Goal: Find specific page/section: Find specific page/section

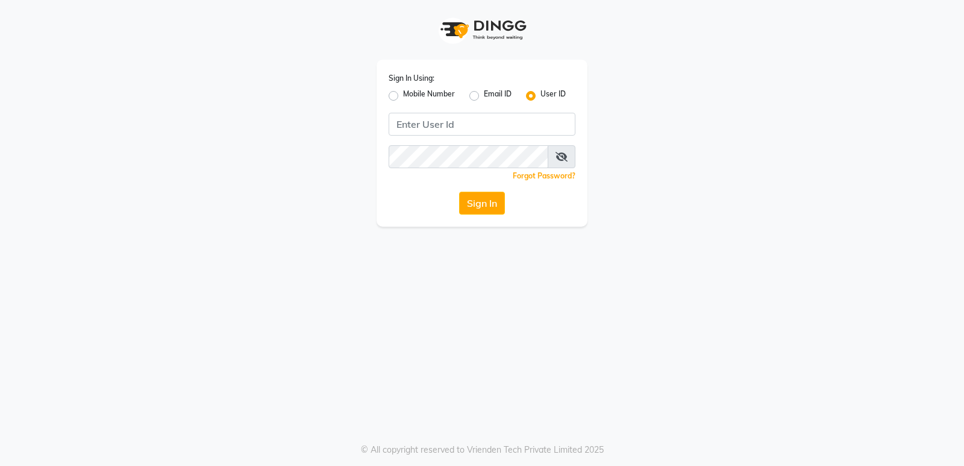
click at [403, 91] on label "Mobile Number" at bounding box center [429, 96] width 52 height 14
click at [403, 91] on input "Mobile Number" at bounding box center [407, 93] width 8 height 8
radio input "true"
radio input "false"
click at [454, 111] on div "Sign In Using: Mobile Number Email ID User ID Country Code × +91 Remember me Fo…" at bounding box center [481, 143] width 211 height 167
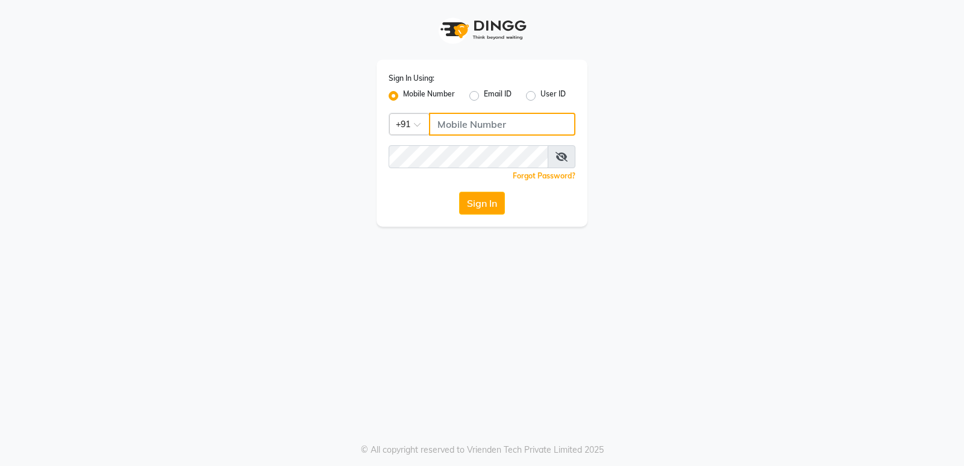
drag, startPoint x: 475, startPoint y: 129, endPoint x: 486, endPoint y: 145, distance: 19.0
click at [475, 130] on input "Username" at bounding box center [502, 124] width 146 height 23
type input "7020713535"
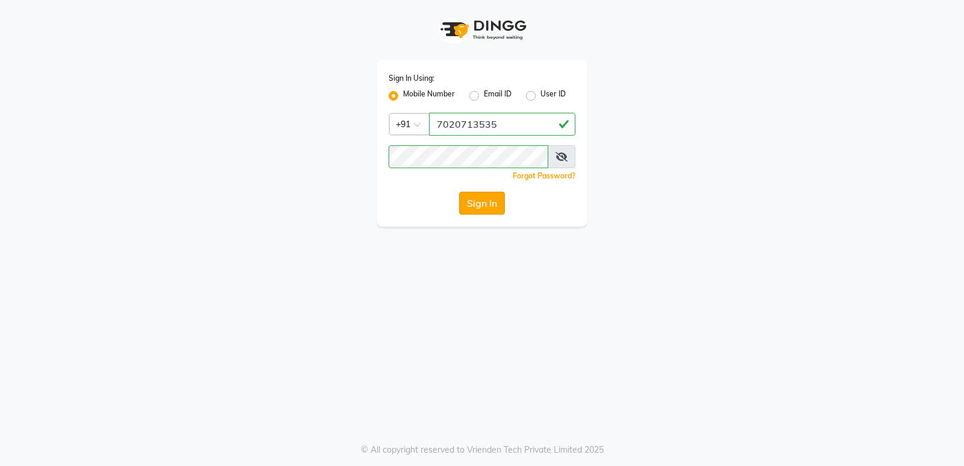
click at [479, 206] on button "Sign In" at bounding box center [482, 203] width 46 height 23
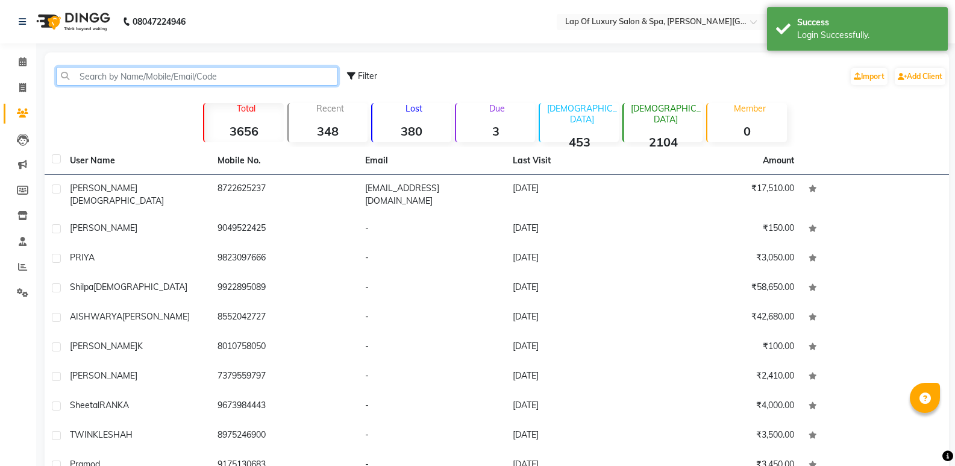
click at [143, 72] on input "text" at bounding box center [197, 76] width 282 height 19
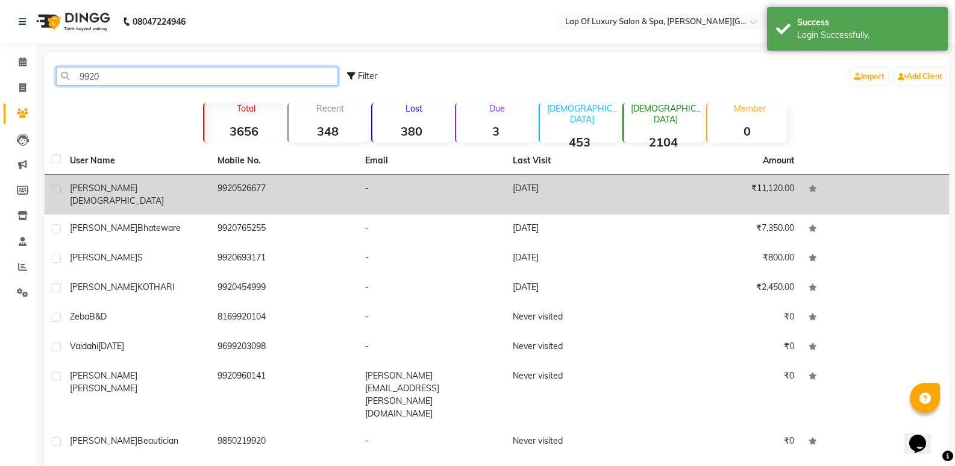
type input "9920"
click at [246, 180] on td "9920526677" at bounding box center [284, 195] width 148 height 40
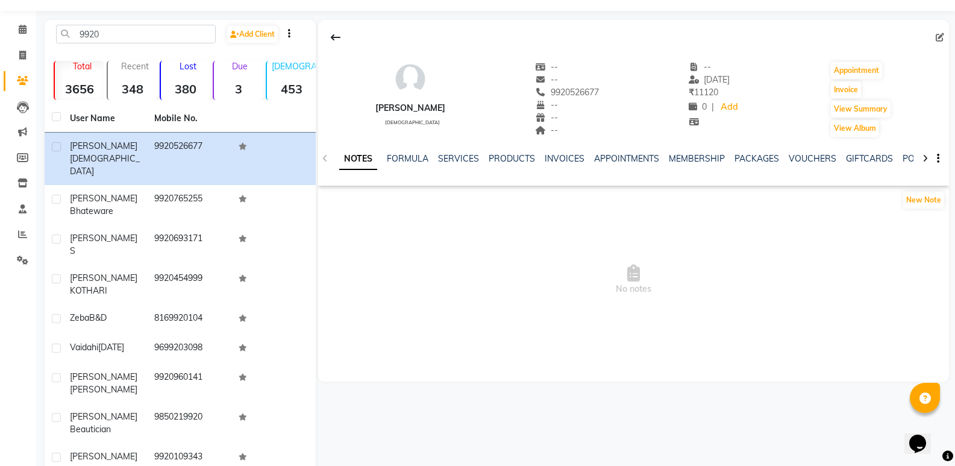
scroll to position [60, 0]
